Goal: Task Accomplishment & Management: Complete application form

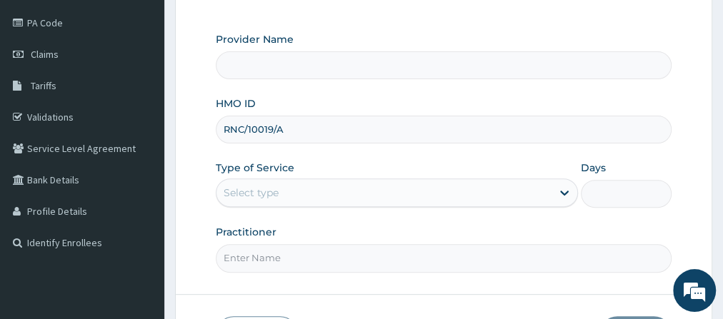
scroll to position [197, 0]
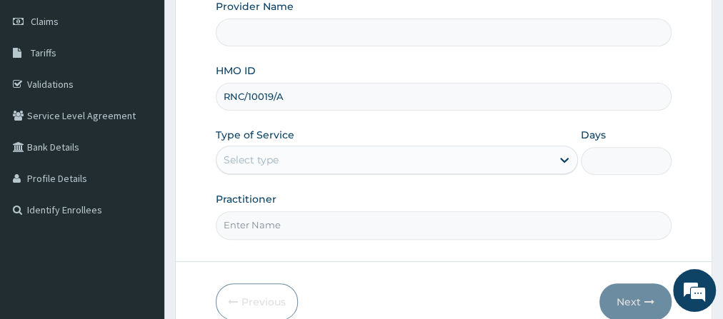
type input "RNC/10019/A"
click at [386, 166] on div "Select type" at bounding box center [383, 159] width 335 height 23
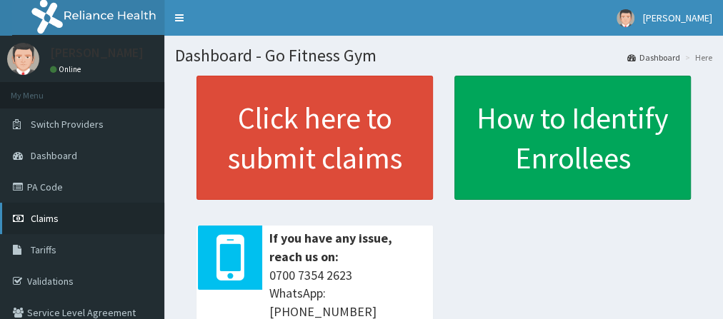
click at [76, 210] on link "Claims" at bounding box center [82, 218] width 164 height 31
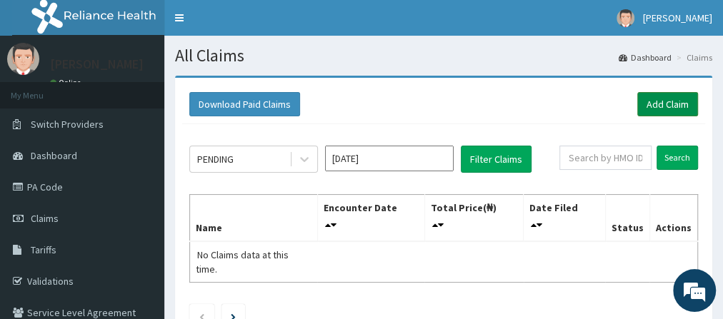
click at [669, 108] on link "Add Claim" at bounding box center [667, 104] width 61 height 24
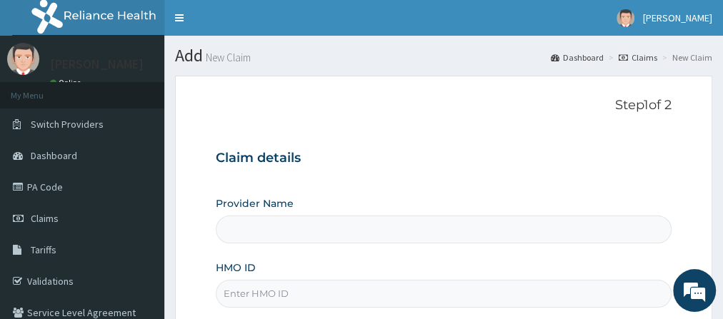
click at [260, 294] on input "HMO ID" at bounding box center [443, 294] width 455 height 28
type input "RC"
type input "Go Fitness Gym"
type input "RCN"
type input "1"
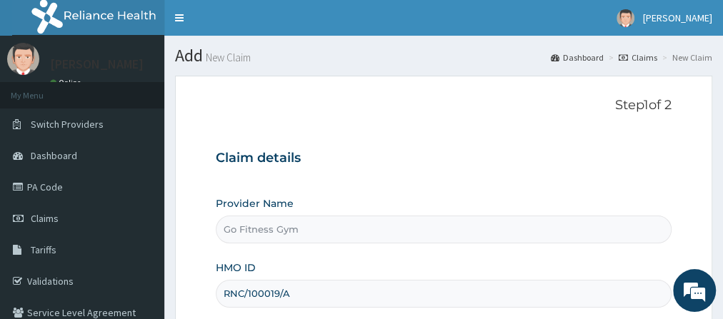
click at [263, 293] on input "RNC/100019/A" at bounding box center [443, 294] width 455 height 28
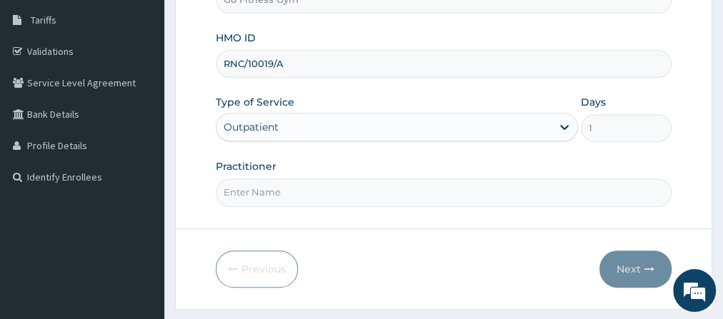
scroll to position [263, 0]
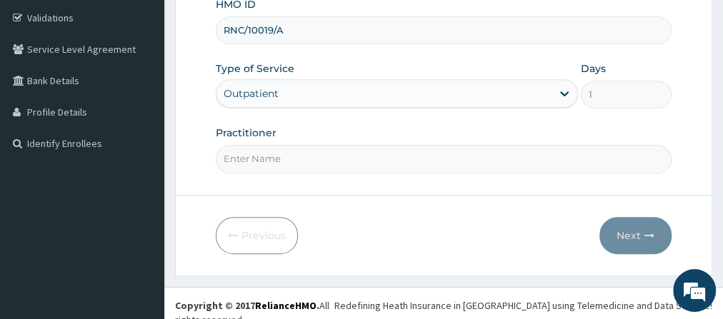
type input "RNC/10019/A"
click at [351, 156] on input "Practitioner" at bounding box center [443, 159] width 455 height 28
type input "Gofitness centre"
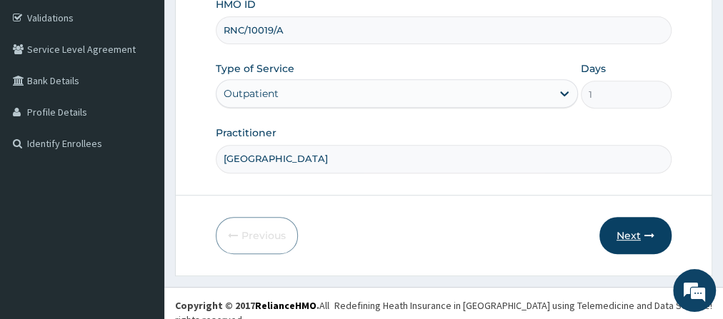
click at [622, 233] on button "Next" at bounding box center [635, 235] width 72 height 37
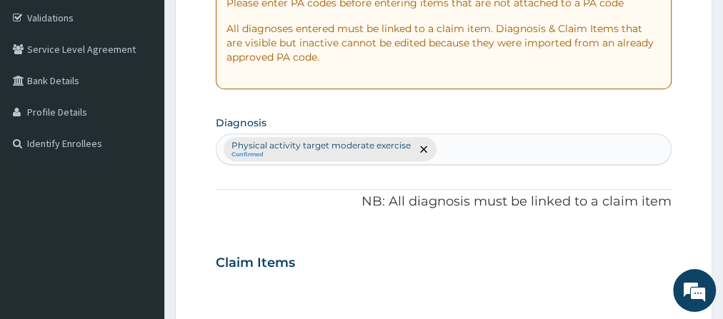
scroll to position [0, 0]
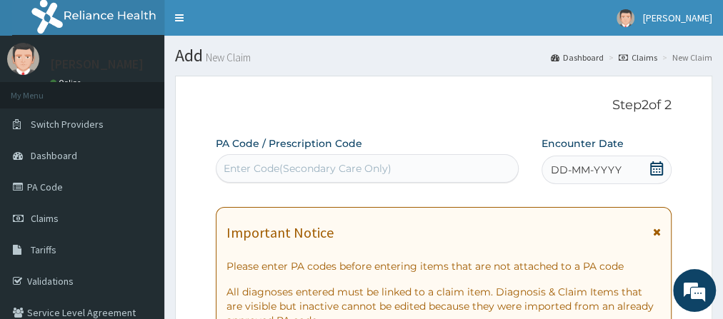
click at [395, 168] on div "Enter Code(Secondary Care Only)" at bounding box center [366, 168] width 301 height 23
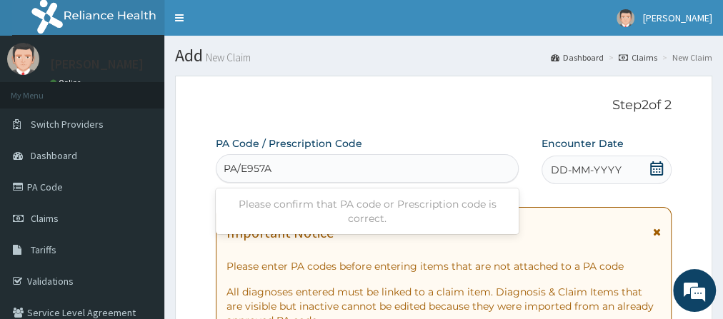
type input "PA/E957AB"
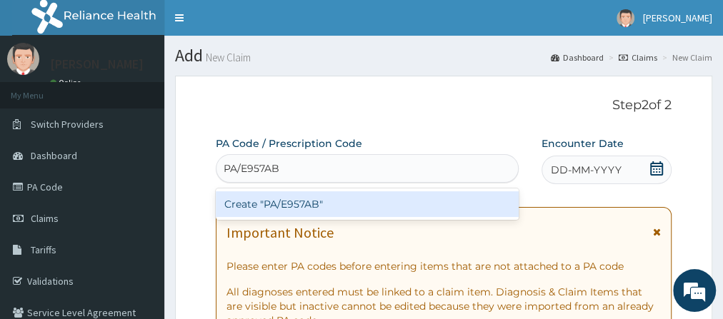
click at [412, 208] on div "Create "PA/E957AB"" at bounding box center [367, 204] width 303 height 26
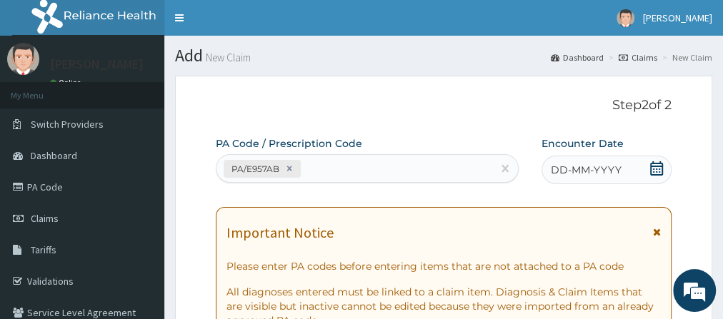
click at [654, 166] on icon at bounding box center [656, 168] width 13 height 14
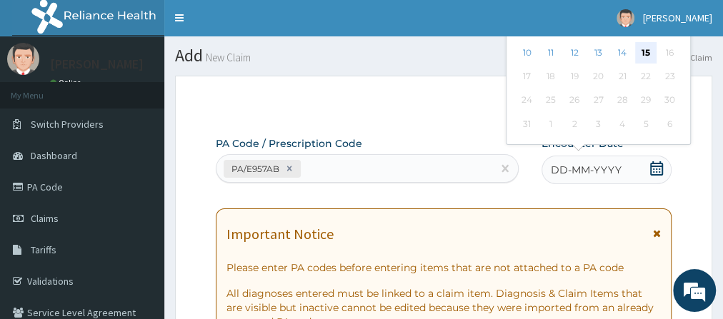
click at [646, 52] on div "15" at bounding box center [645, 52] width 21 height 21
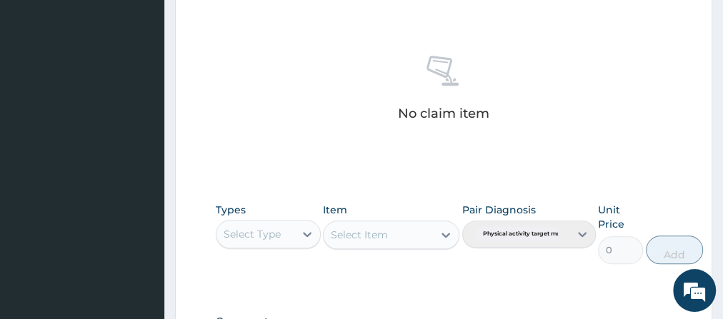
scroll to position [553, 0]
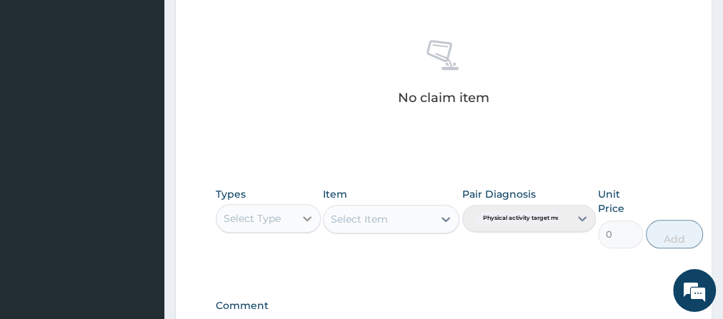
click at [300, 211] on icon at bounding box center [307, 218] width 14 height 14
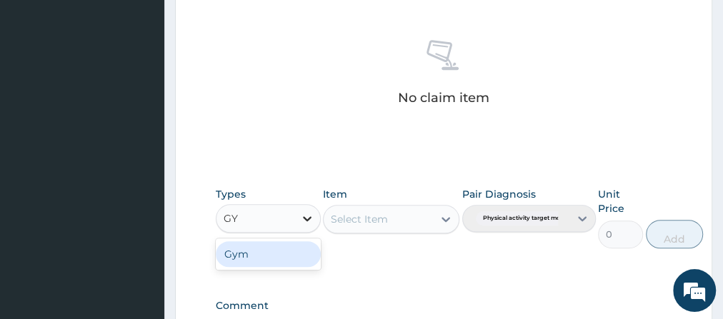
type input "GYM"
click at [293, 261] on div "Gym" at bounding box center [268, 254] width 105 height 26
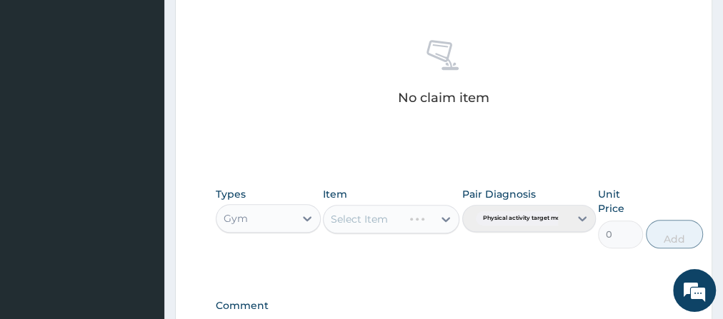
click at [377, 226] on div "Select Item" at bounding box center [391, 219] width 136 height 29
click at [377, 226] on div "Select Item" at bounding box center [377, 219] width 109 height 23
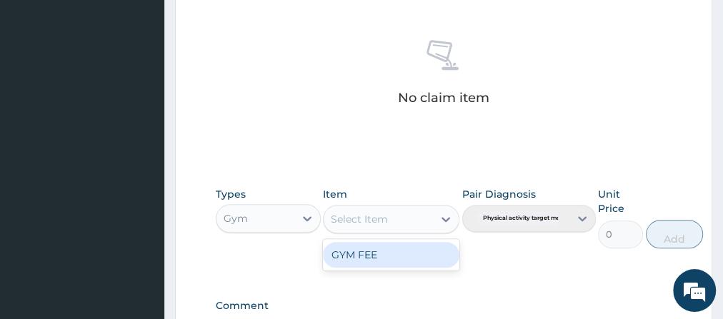
click at [403, 259] on div "GYM FEE" at bounding box center [391, 255] width 136 height 26
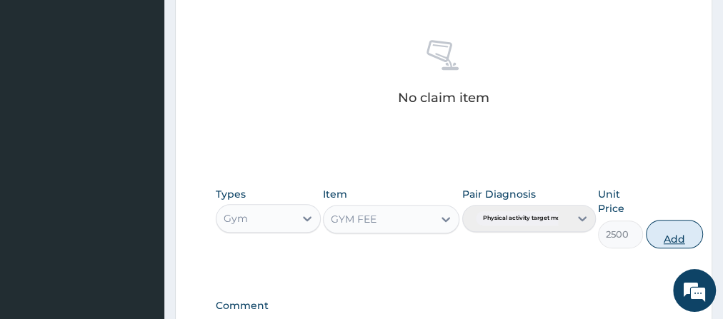
click at [650, 223] on button "Add" at bounding box center [673, 234] width 57 height 29
type input "0"
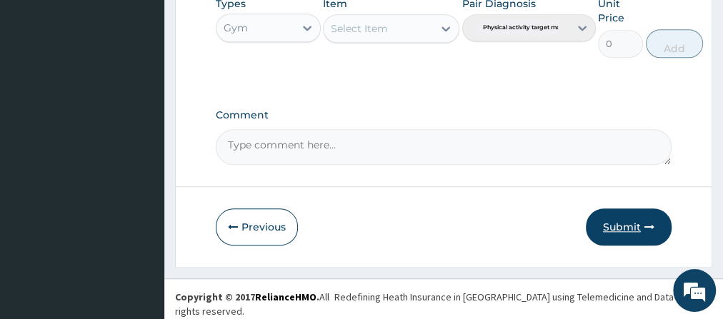
click at [635, 245] on button "Submit" at bounding box center [628, 226] width 86 height 37
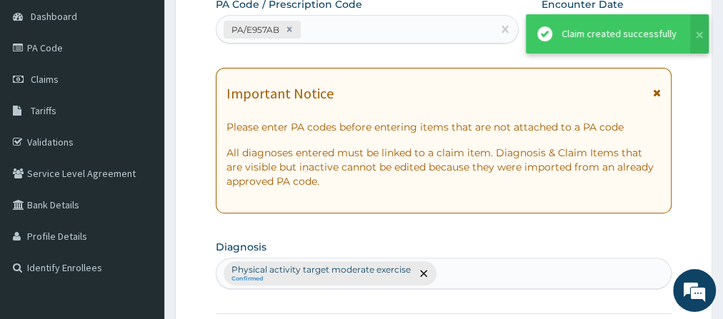
scroll to position [675, 0]
